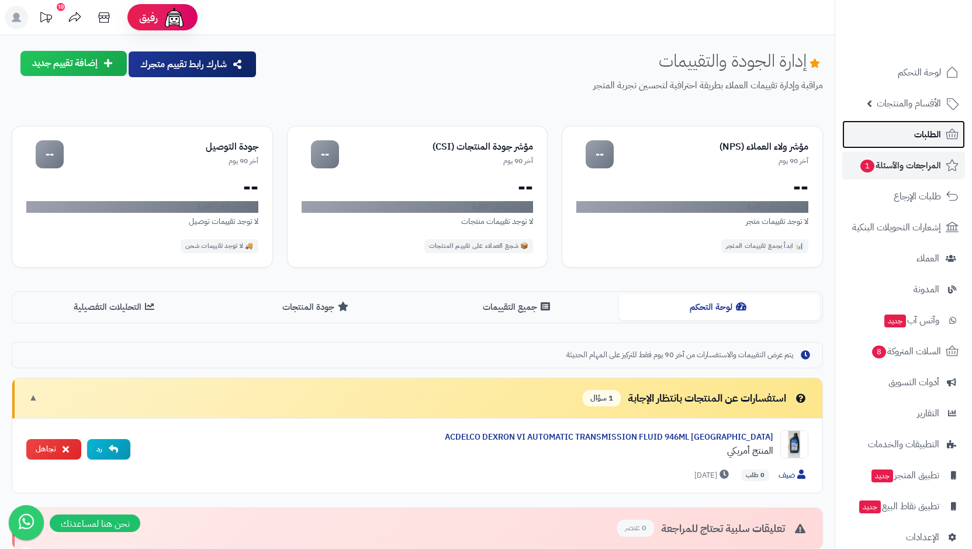
click at [914, 134] on span "الطلبات" at bounding box center [927, 134] width 27 height 16
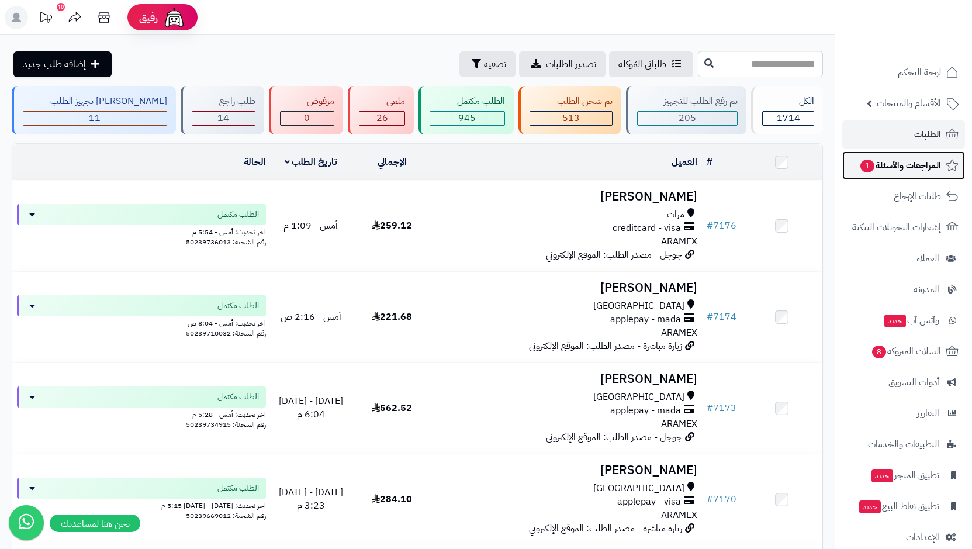
click at [909, 162] on span "المراجعات والأسئلة 1" at bounding box center [900, 165] width 82 height 16
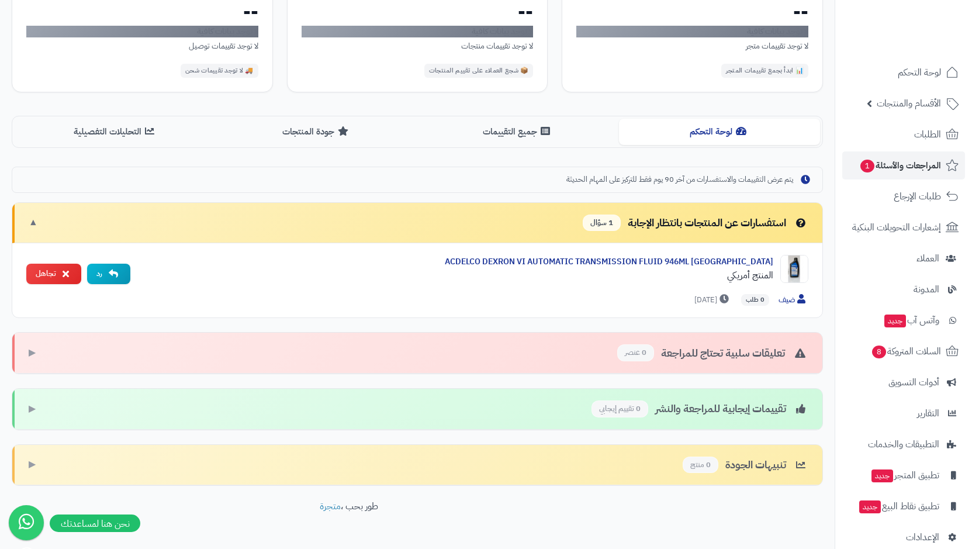
scroll to position [208, 0]
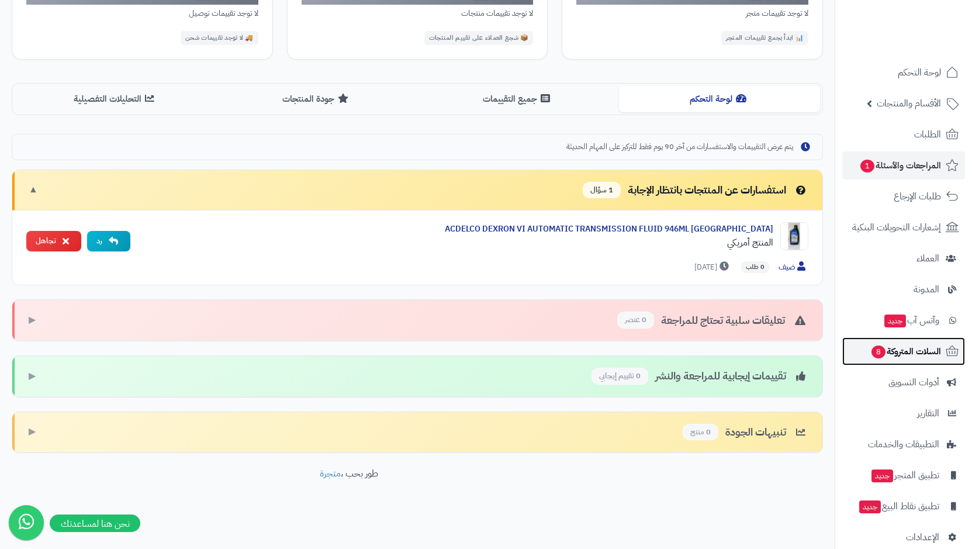
click at [907, 353] on span "السلات المتروكة 8" at bounding box center [905, 351] width 71 height 16
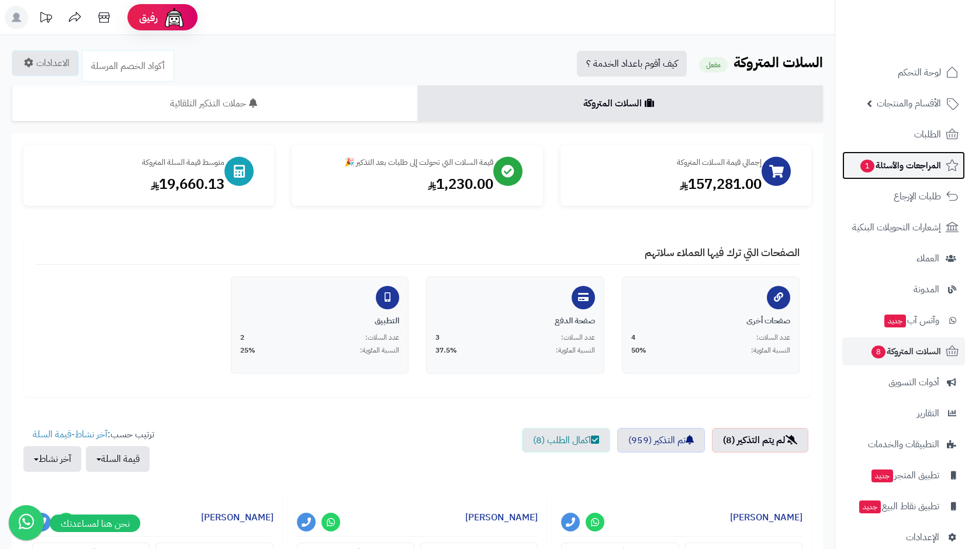
click at [911, 162] on span "المراجعات والأسئلة 1" at bounding box center [900, 165] width 82 height 16
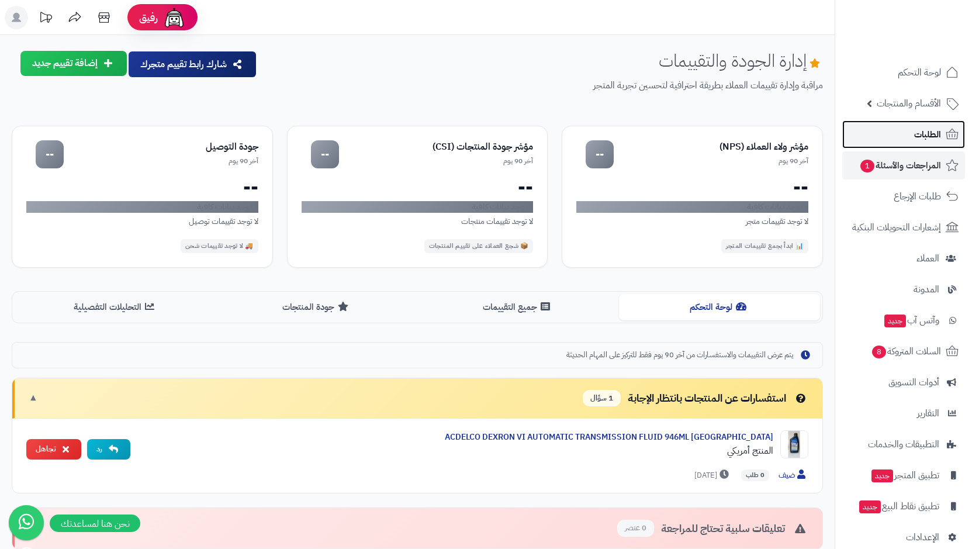
click at [912, 134] on link "الطلبات" at bounding box center [903, 134] width 123 height 28
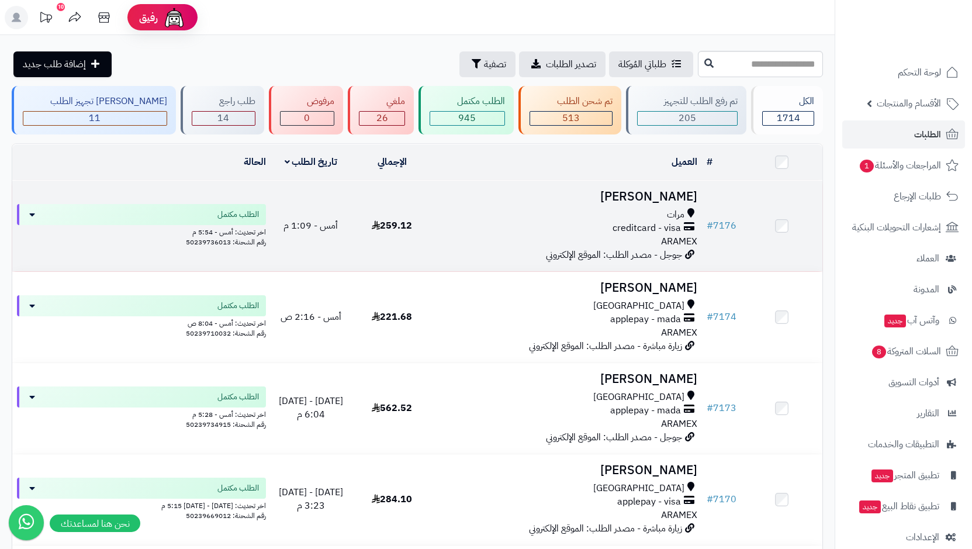
click at [633, 232] on span "creditcard - visa" at bounding box center [646, 227] width 68 height 13
